Goal: Browse casually: Explore the website without a specific task or goal

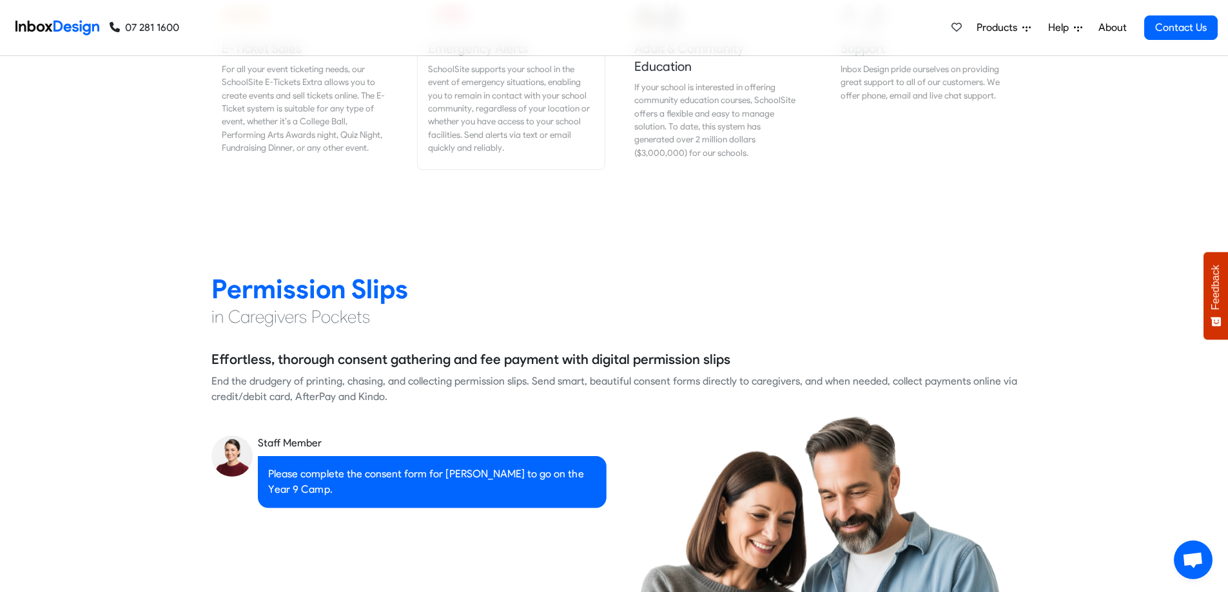
scroll to position [1740, 0]
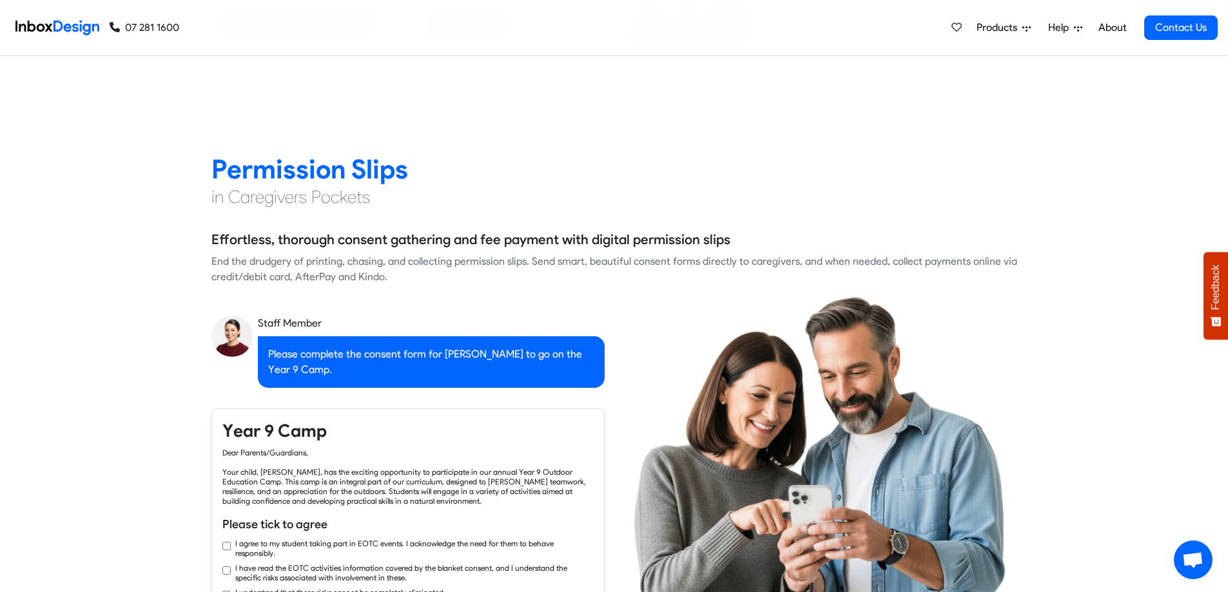
checkbox input "true"
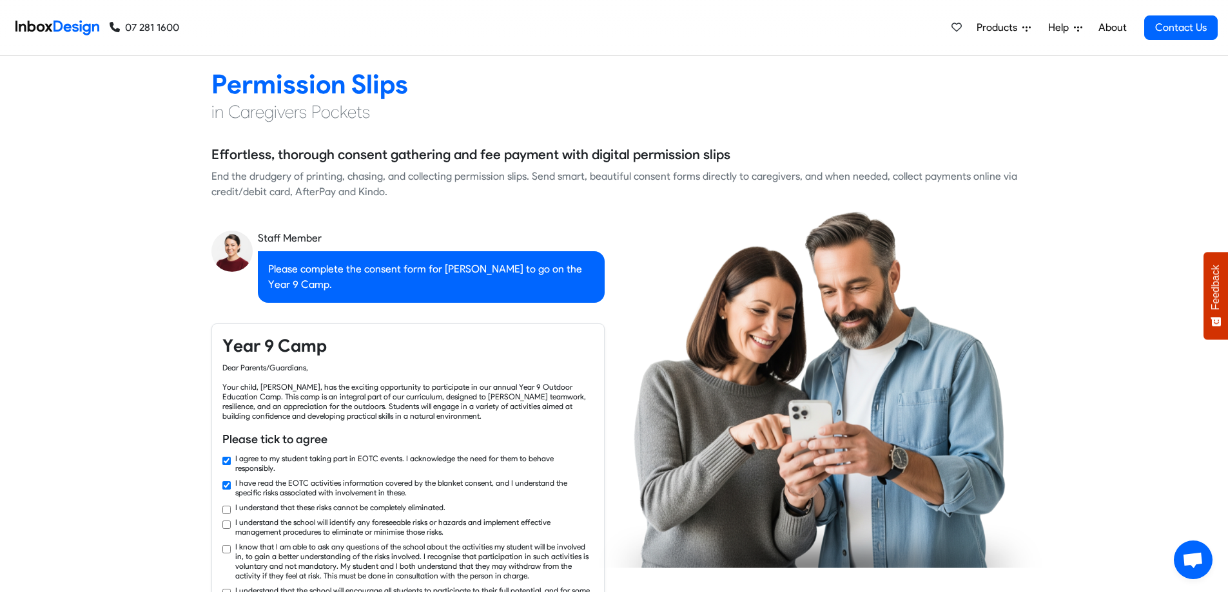
checkbox input "true"
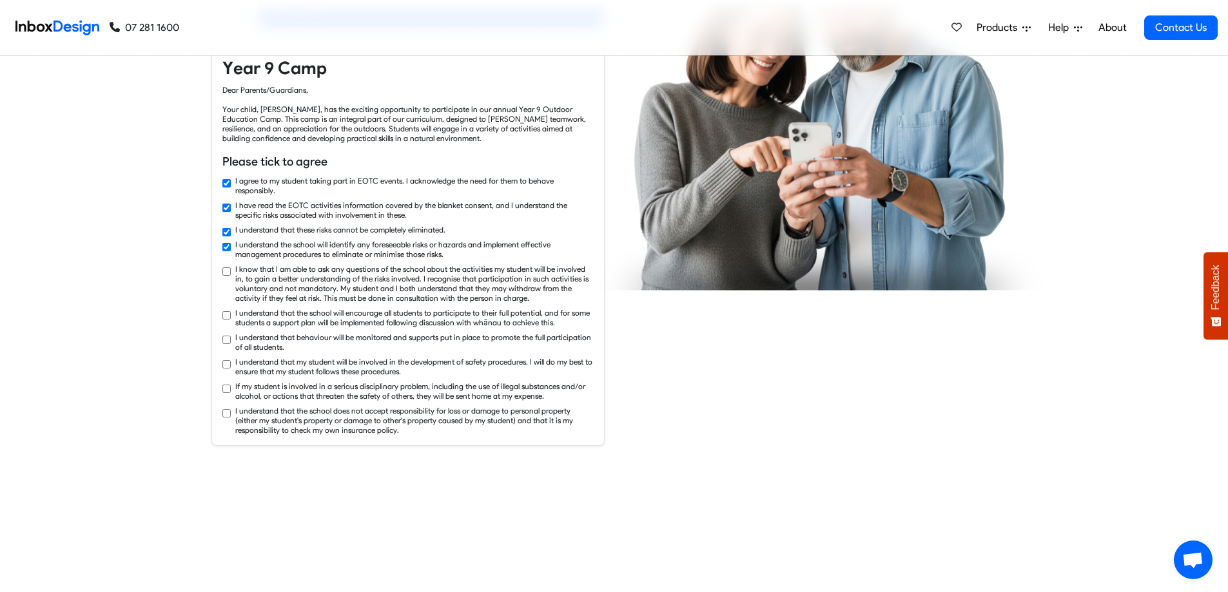
checkbox input "true"
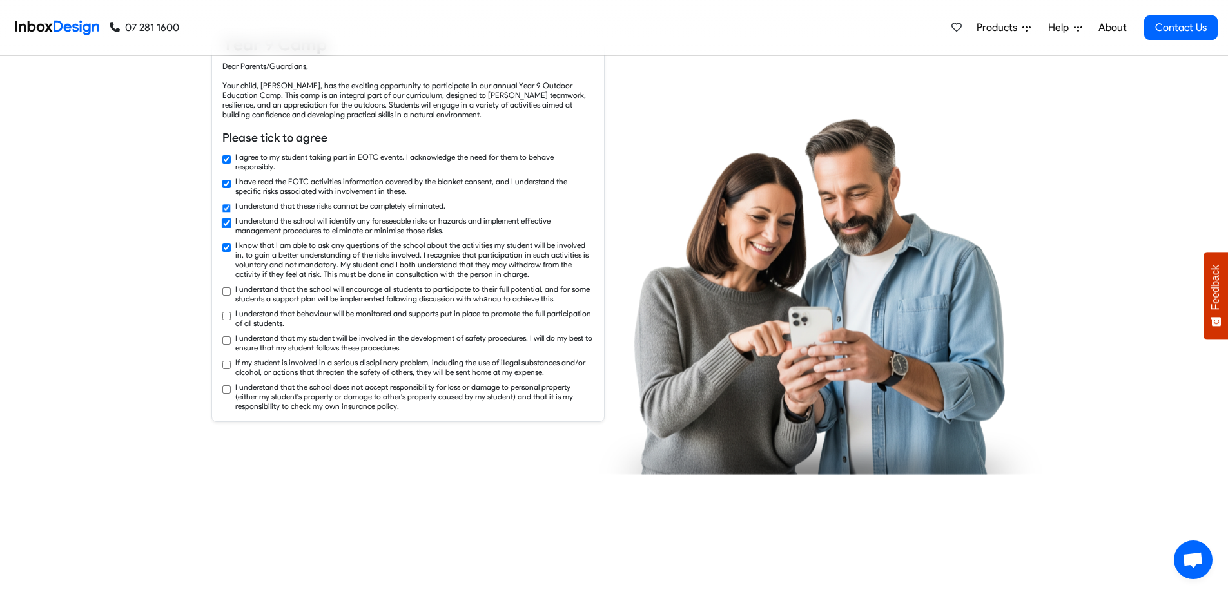
checkbox input "true"
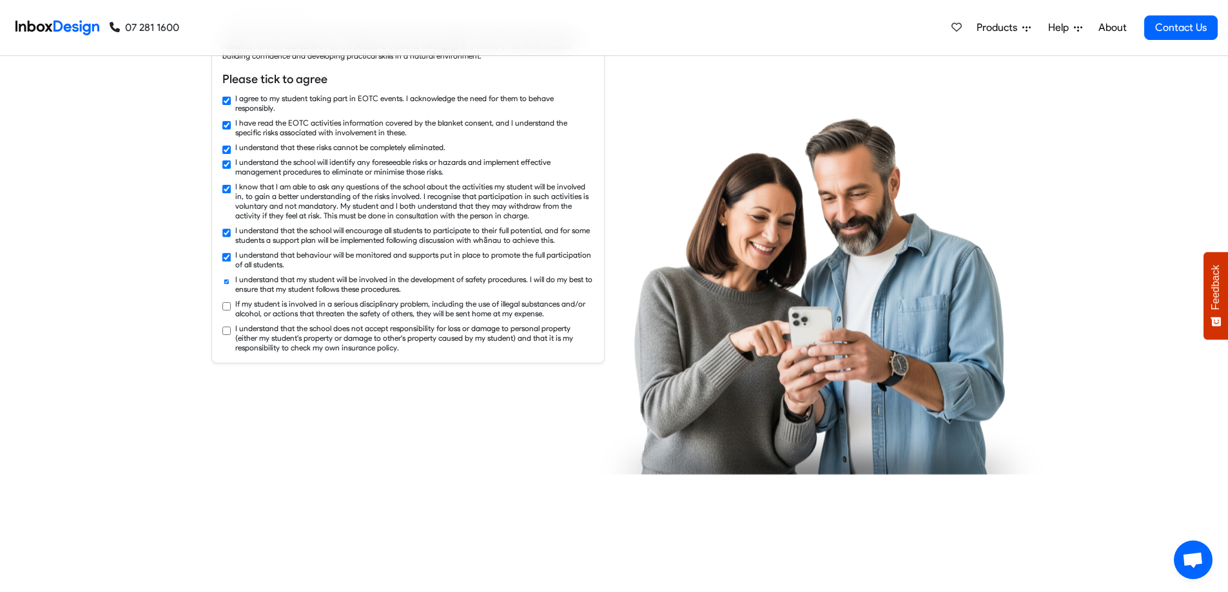
checkbox input "true"
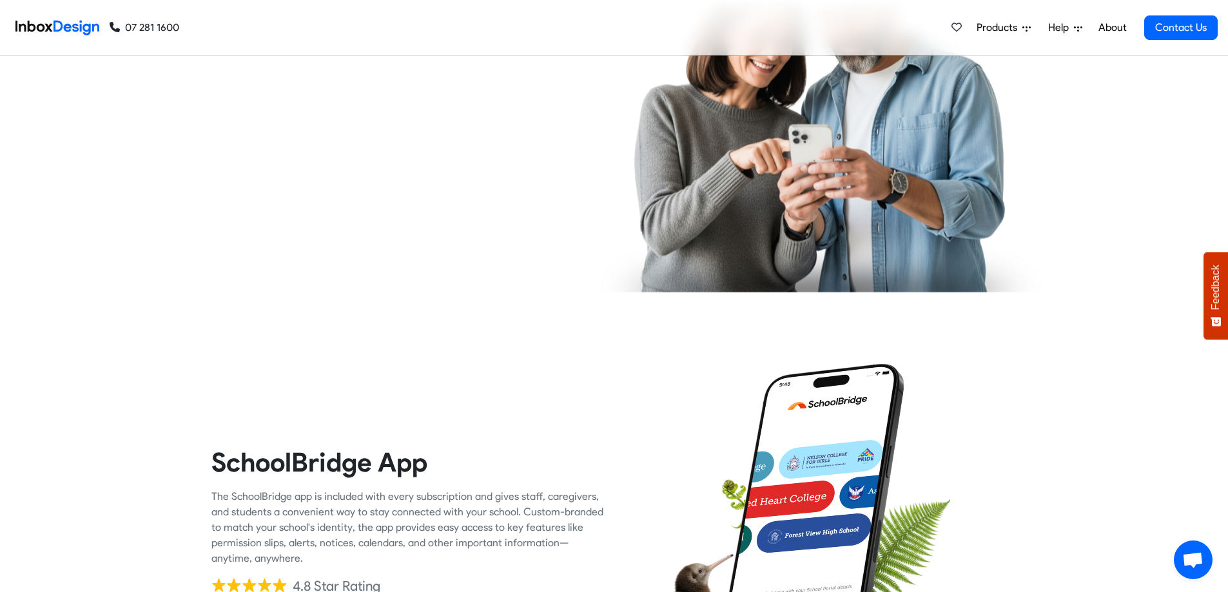
checkbox input "true"
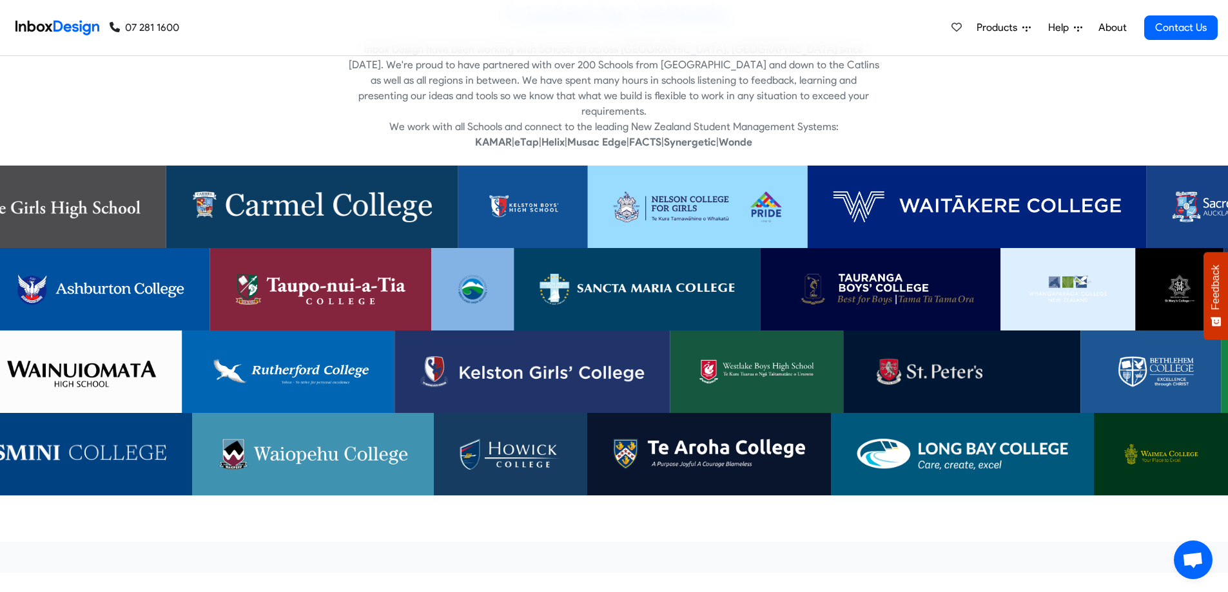
scroll to position [4189, 0]
